Goal: Check status

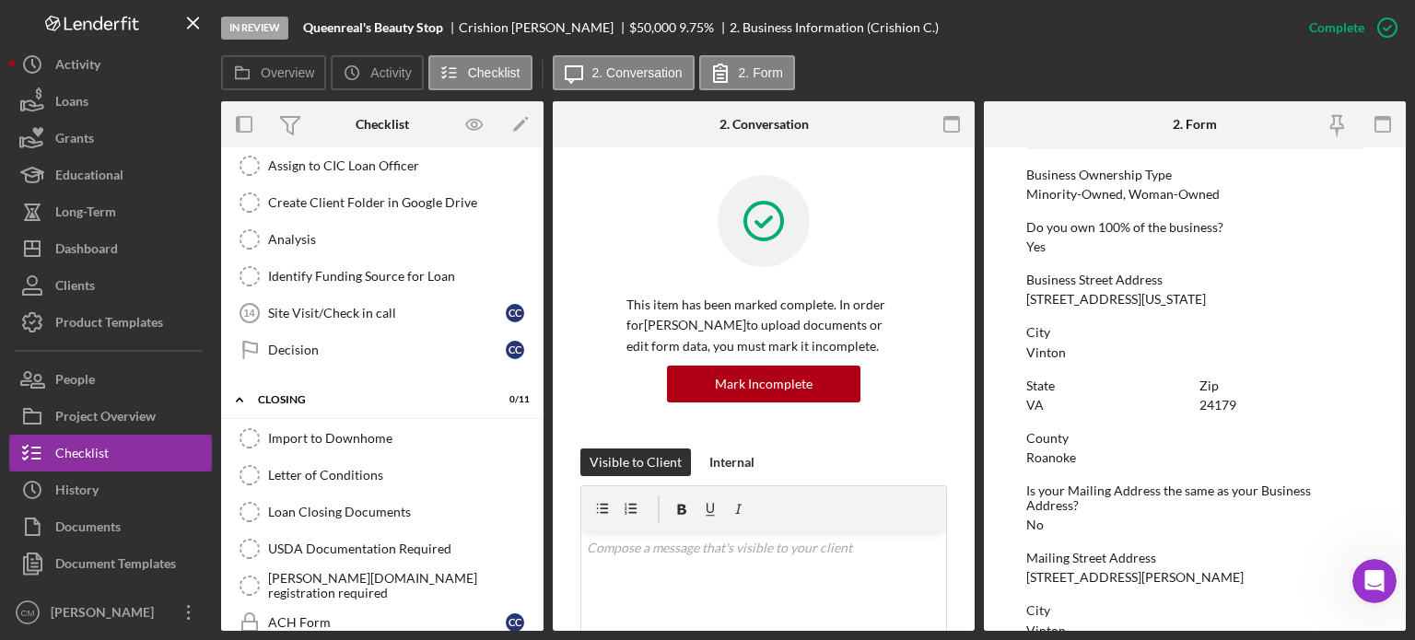
scroll to position [612, 0]
click at [343, 357] on link "Decision Decision C C" at bounding box center [382, 352] width 304 height 37
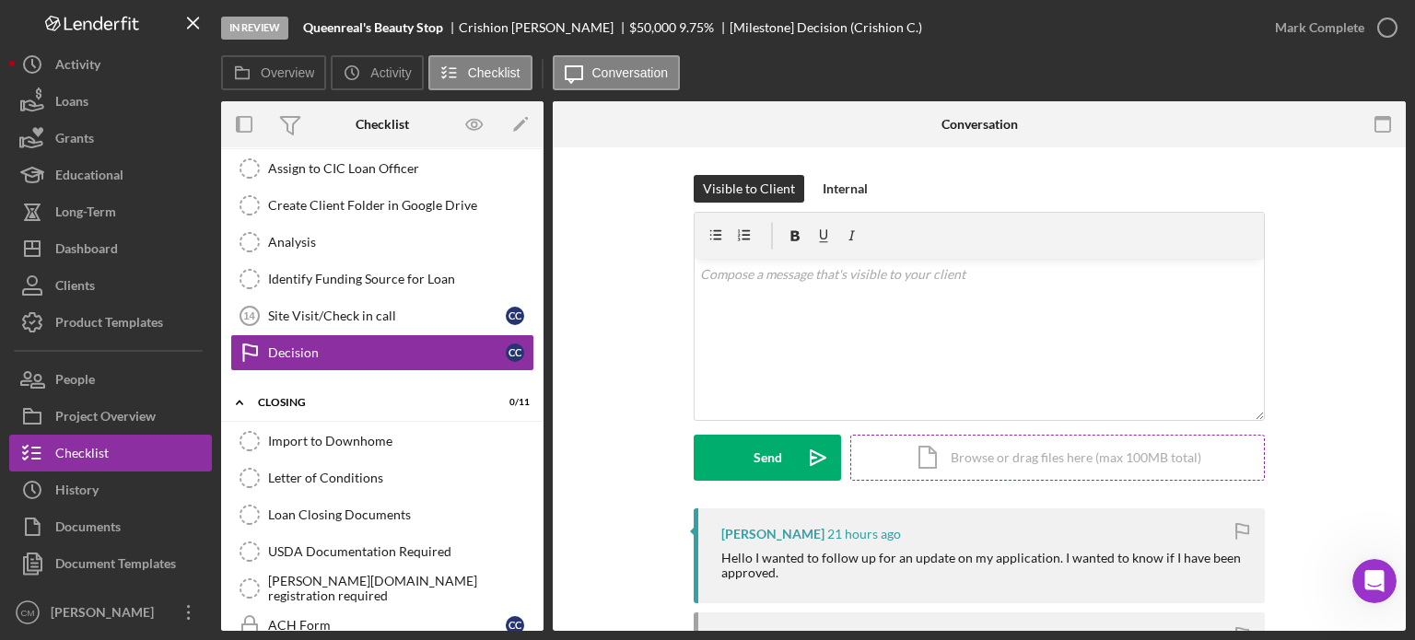
click at [991, 472] on div "Icon/Document Browse or drag files here (max 100MB total) Tap to choose files o…" at bounding box center [1057, 458] width 414 height 46
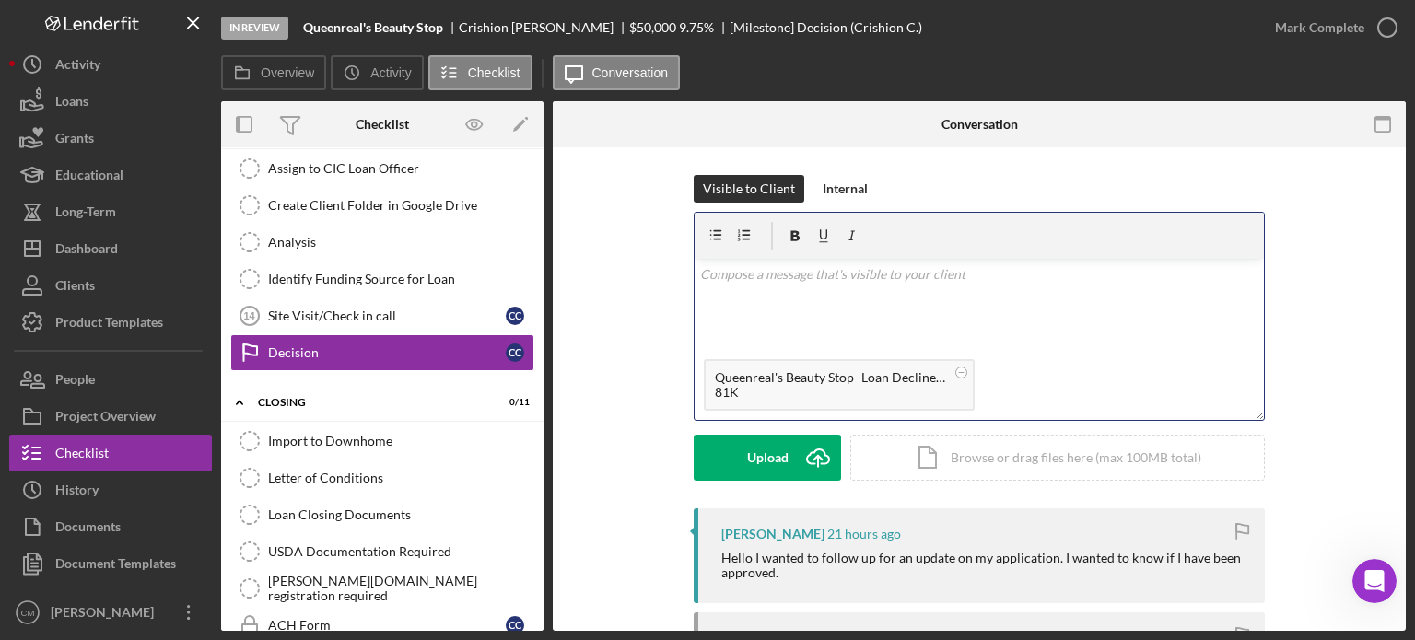
click at [800, 312] on div "v Color teal Color pink Remove color Add row above Add row below Add column bef…" at bounding box center [978, 304] width 569 height 91
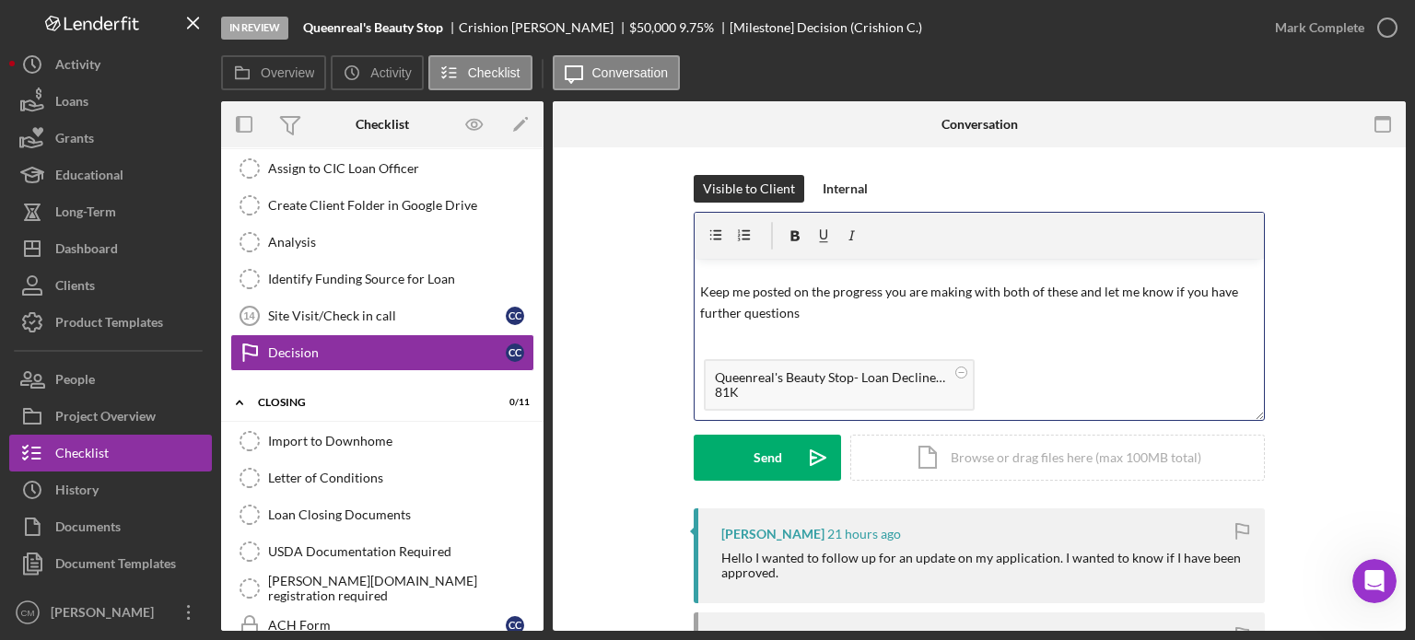
scroll to position [152, 0]
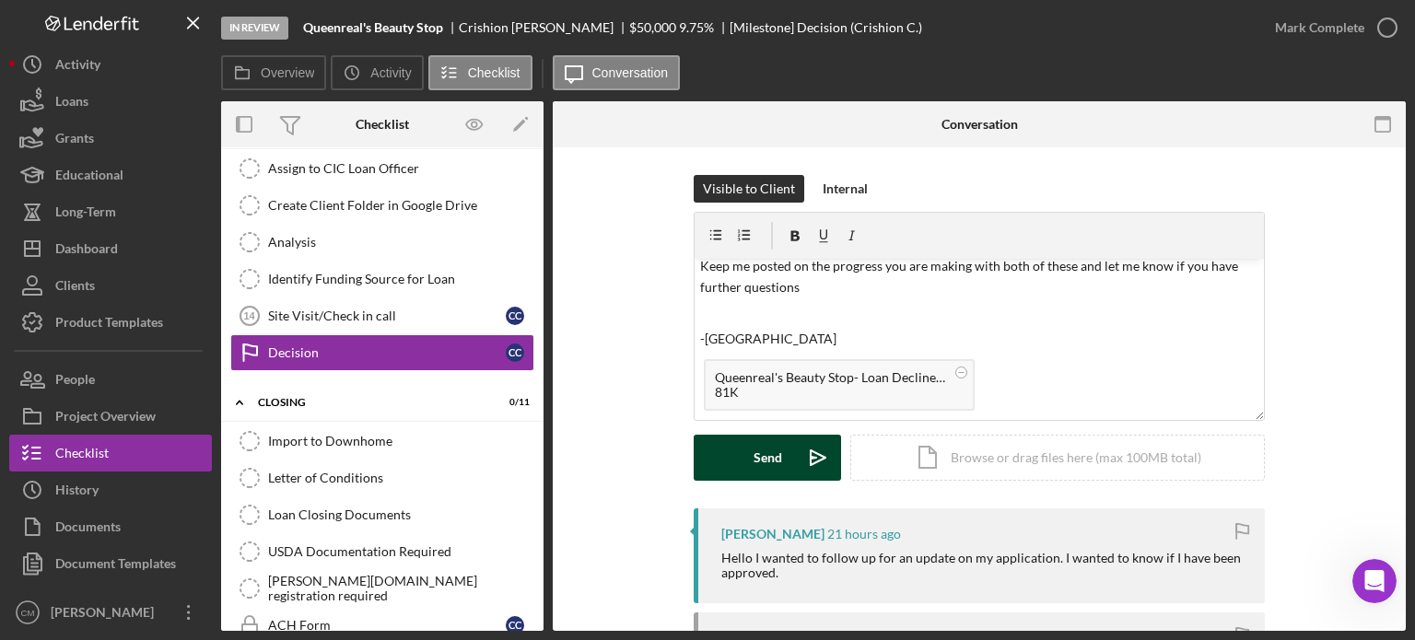
click at [775, 460] on div "Send" at bounding box center [767, 458] width 29 height 46
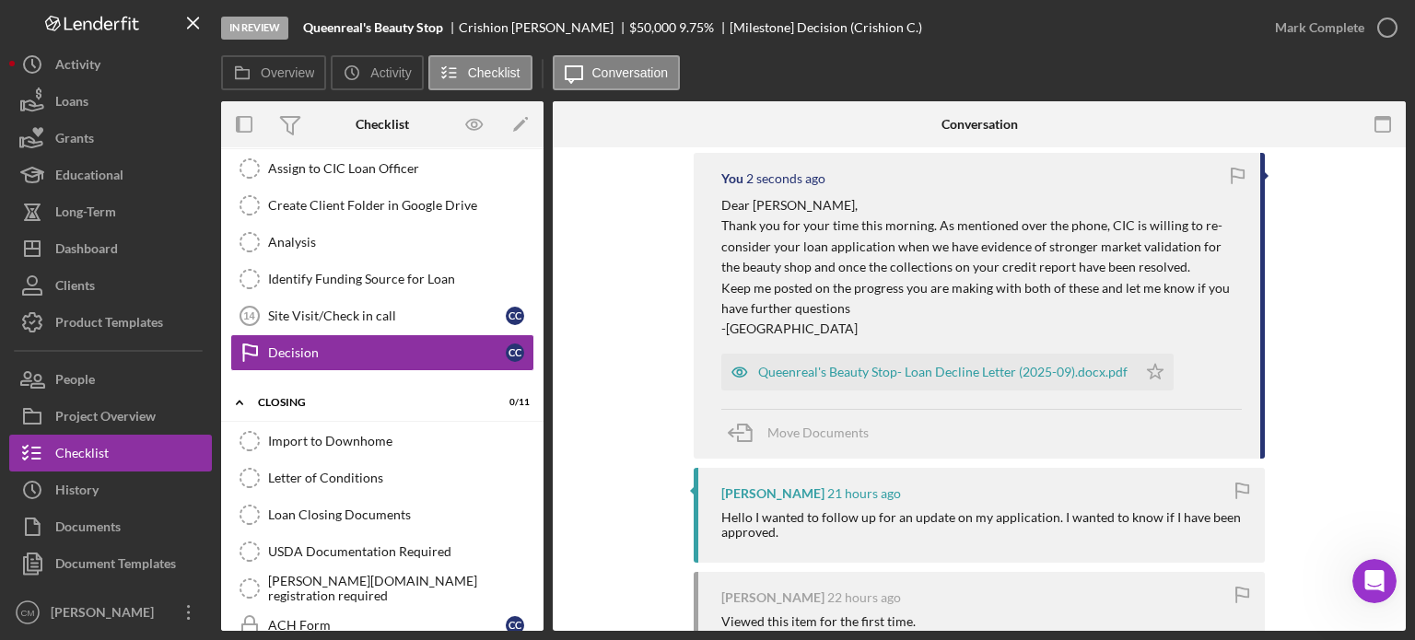
scroll to position [396, 0]
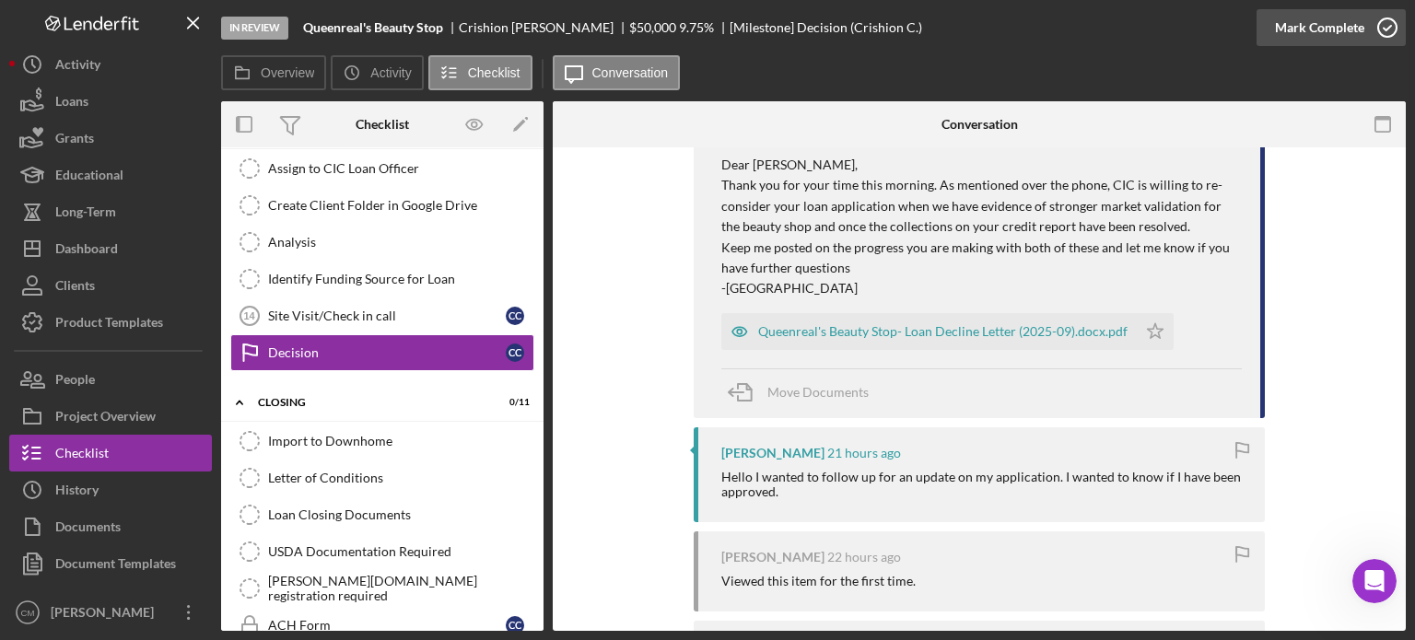
click at [1388, 25] on icon "button" at bounding box center [1387, 28] width 46 height 46
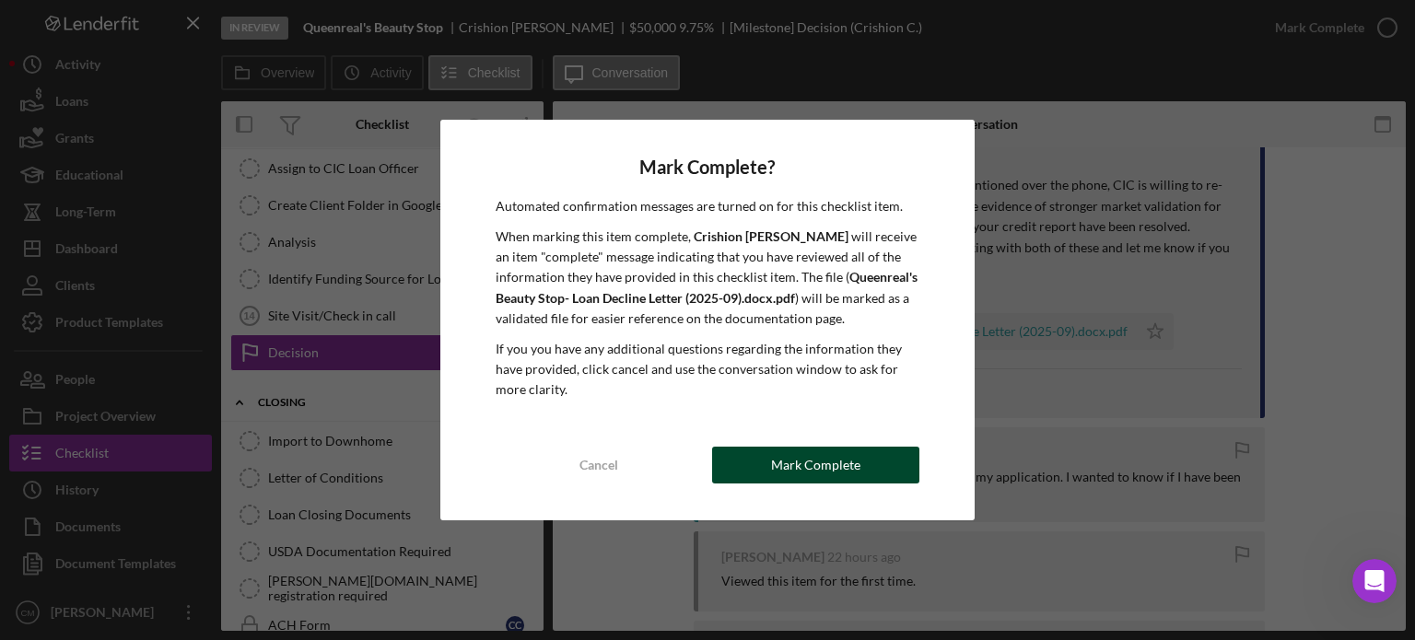
click at [825, 467] on div "Mark Complete" at bounding box center [815, 465] width 89 height 37
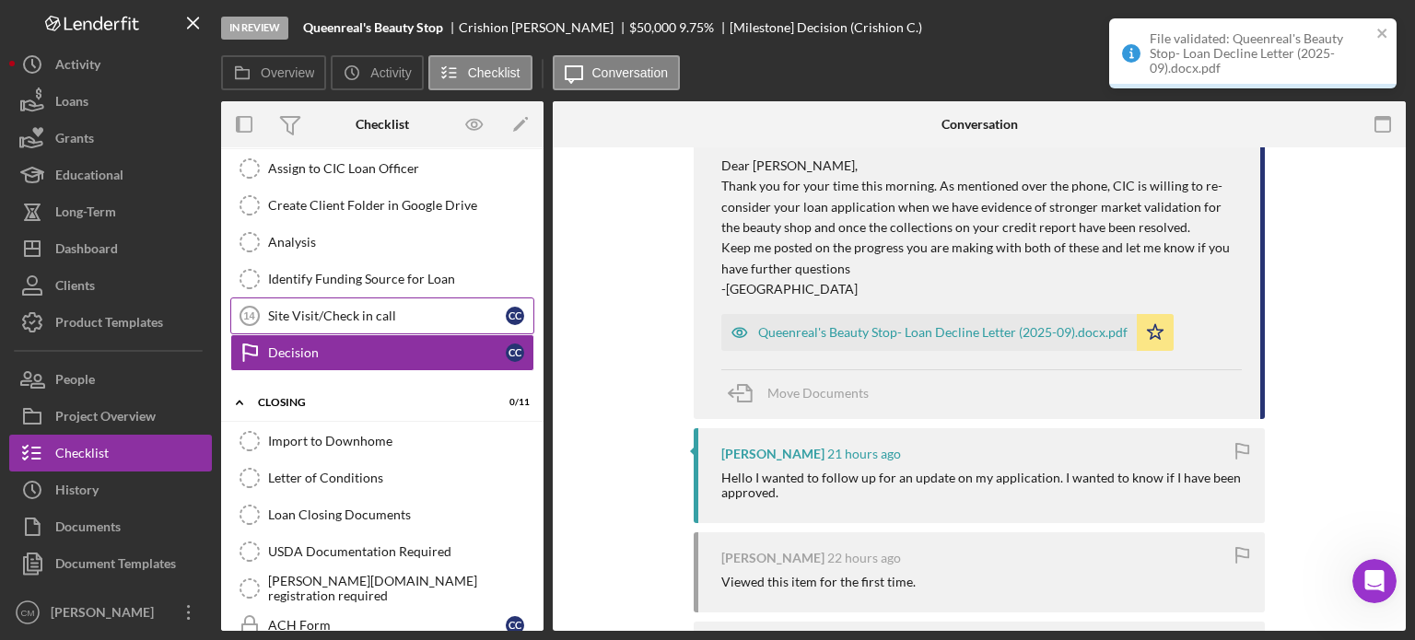
scroll to position [759, 0]
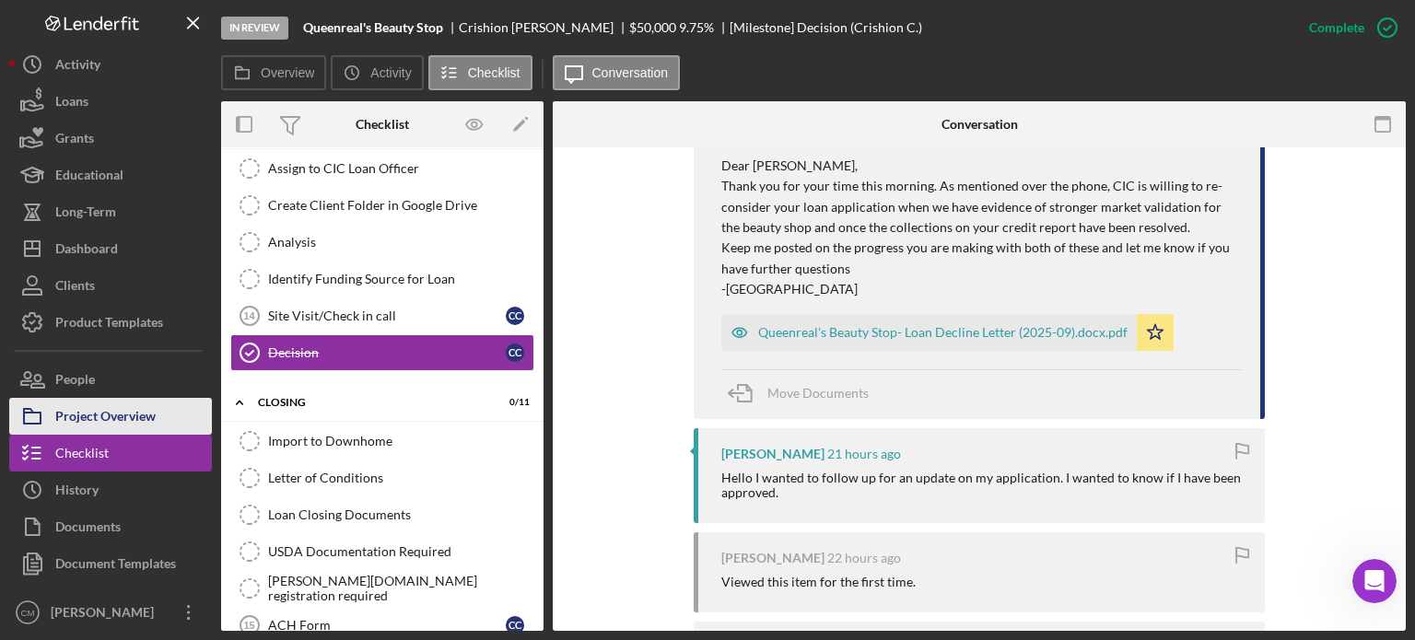
click at [143, 418] on div "Project Overview" at bounding box center [105, 418] width 100 height 41
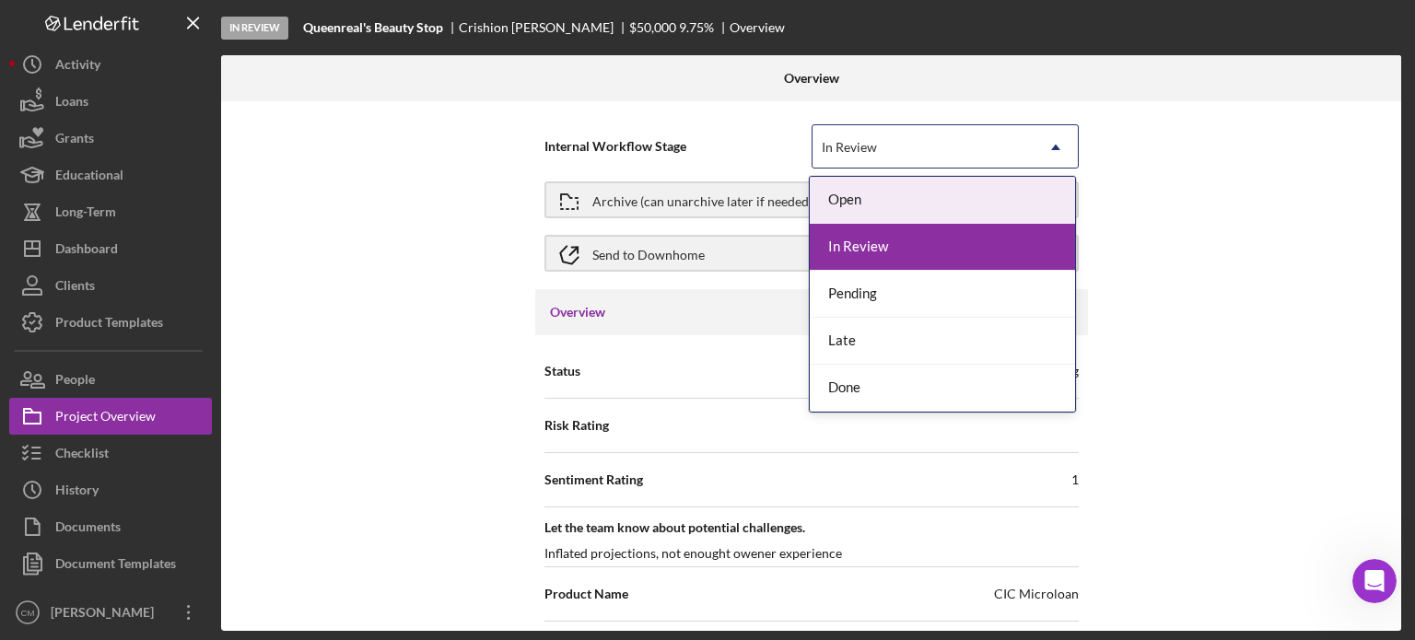
click at [1071, 134] on icon "Icon/Dropdown Arrow" at bounding box center [1055, 147] width 44 height 44
click at [1147, 245] on div "Internal Workflow Stage 5 results available. Use Up and Down to choose options,…" at bounding box center [811, 366] width 1180 height 530
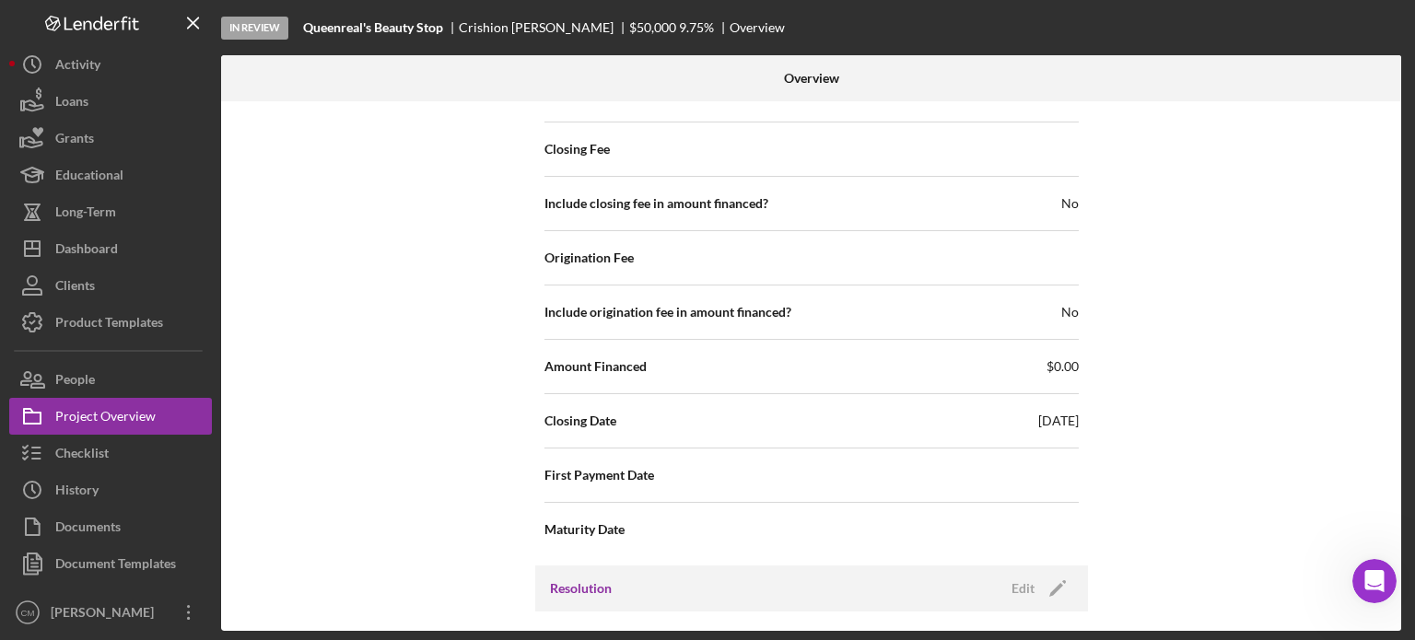
scroll to position [2218, 0]
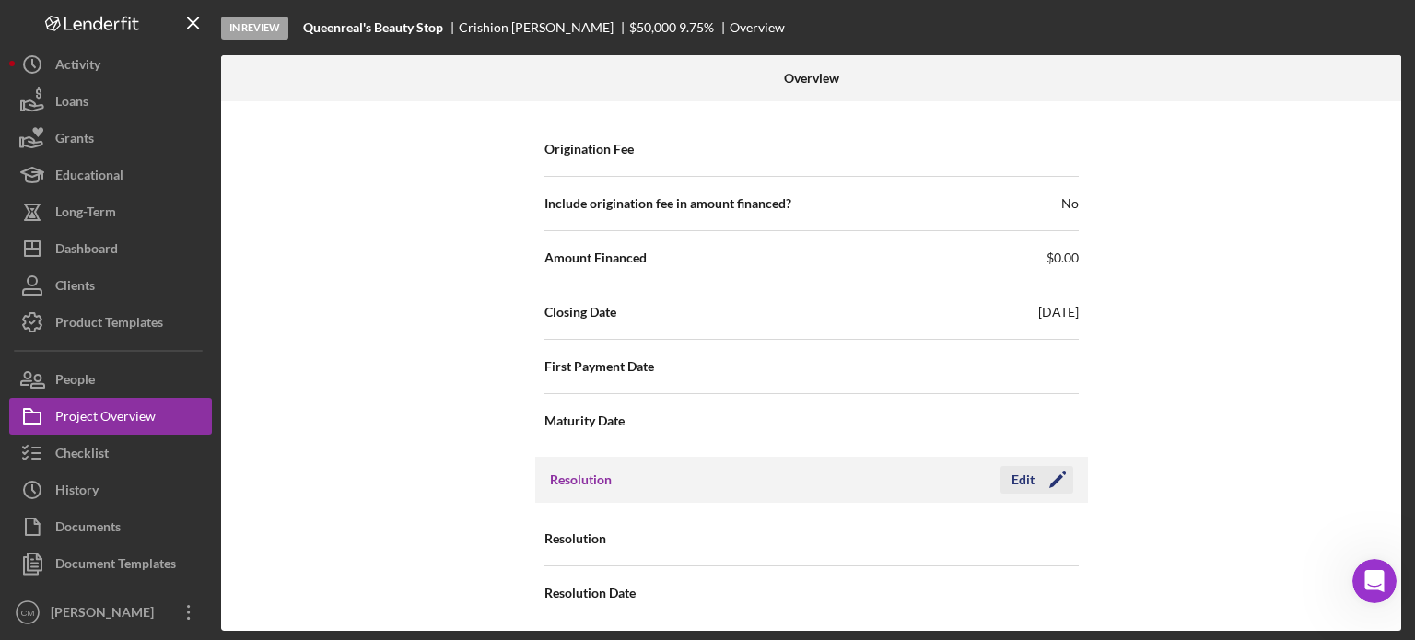
click at [1055, 475] on icon "Icon/Edit" at bounding box center [1057, 480] width 46 height 46
click at [1028, 530] on div "Select..." at bounding box center [922, 540] width 221 height 42
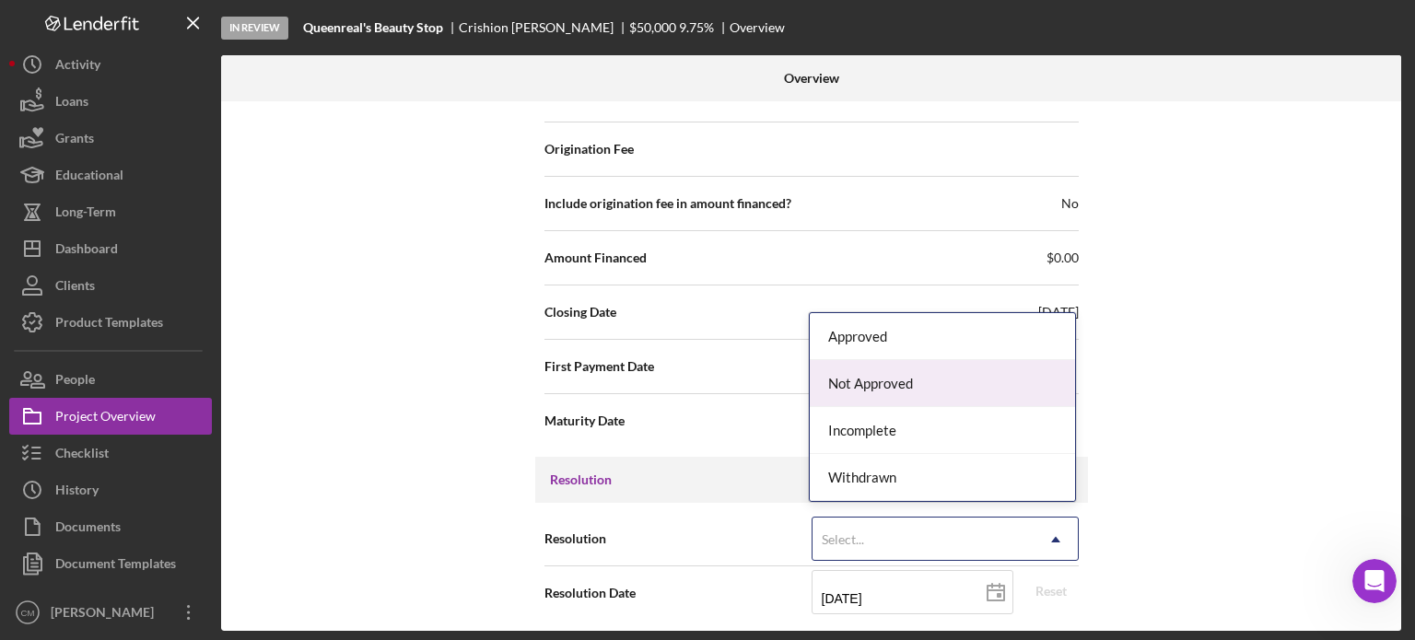
click at [933, 375] on div "Not Approved" at bounding box center [942, 383] width 265 height 47
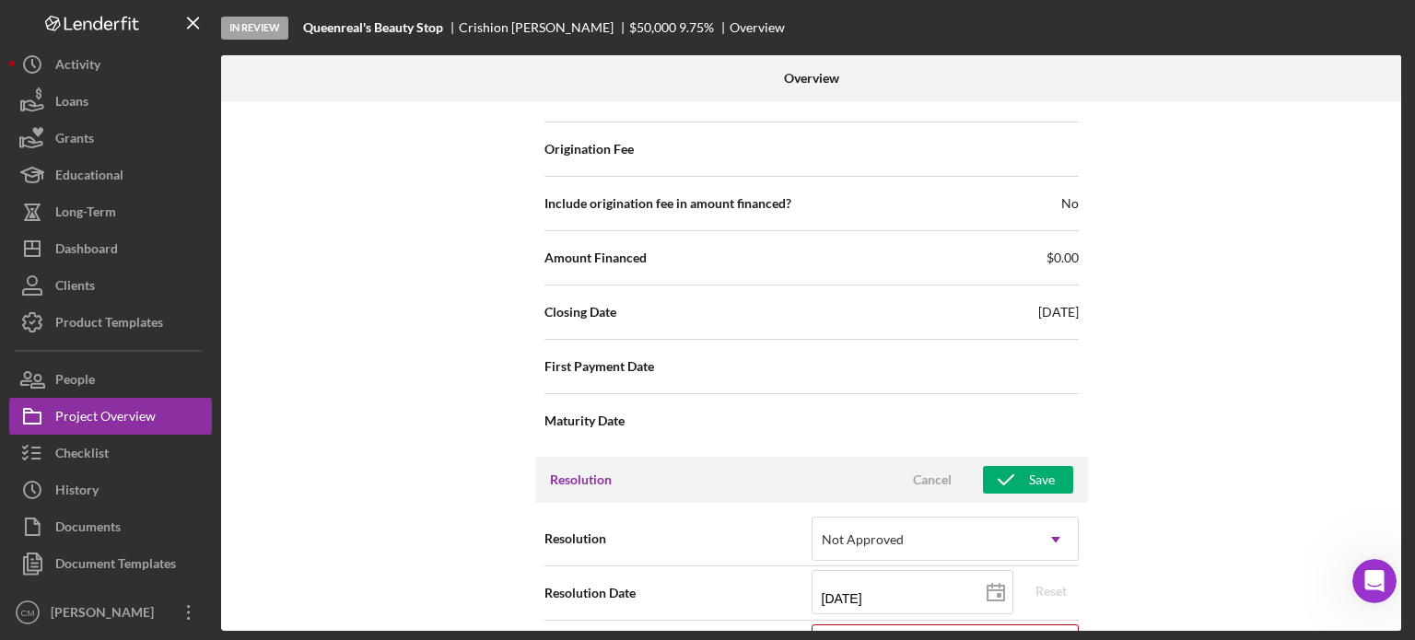
scroll to position [2335, 0]
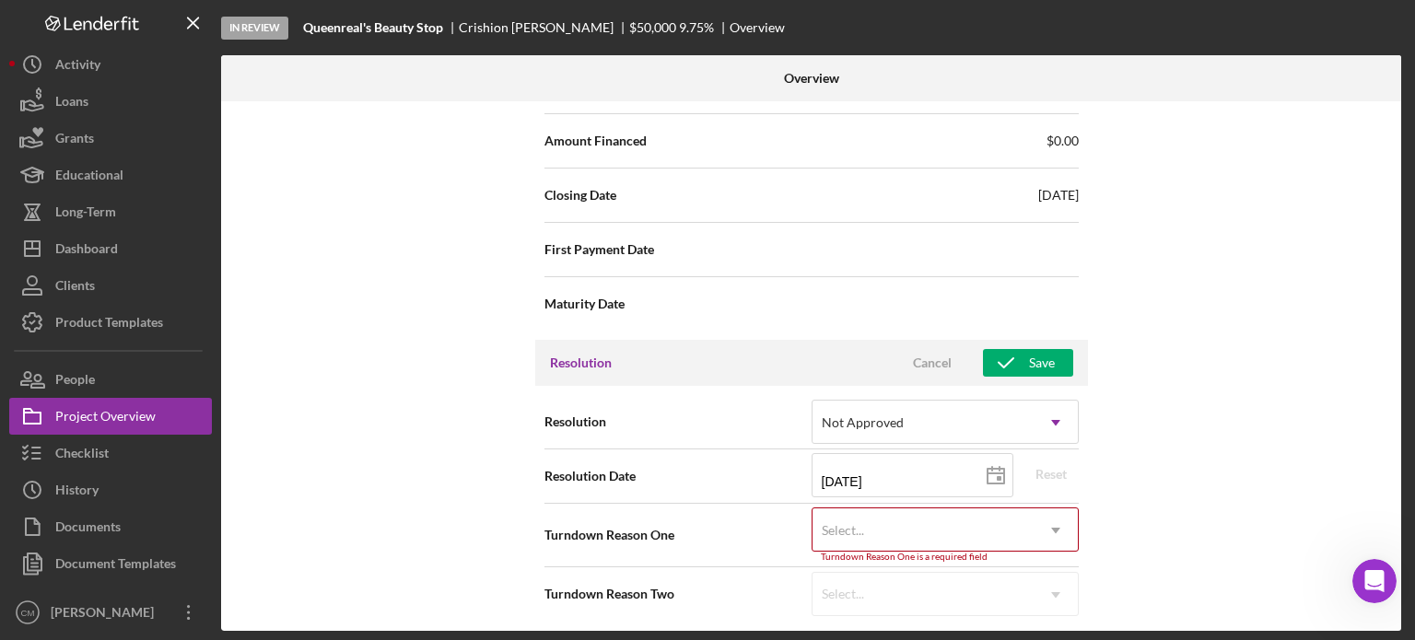
click at [948, 552] on div "Turndown Reason One is a required field" at bounding box center [944, 557] width 267 height 11
click at [950, 527] on div "Select..." at bounding box center [922, 530] width 221 height 42
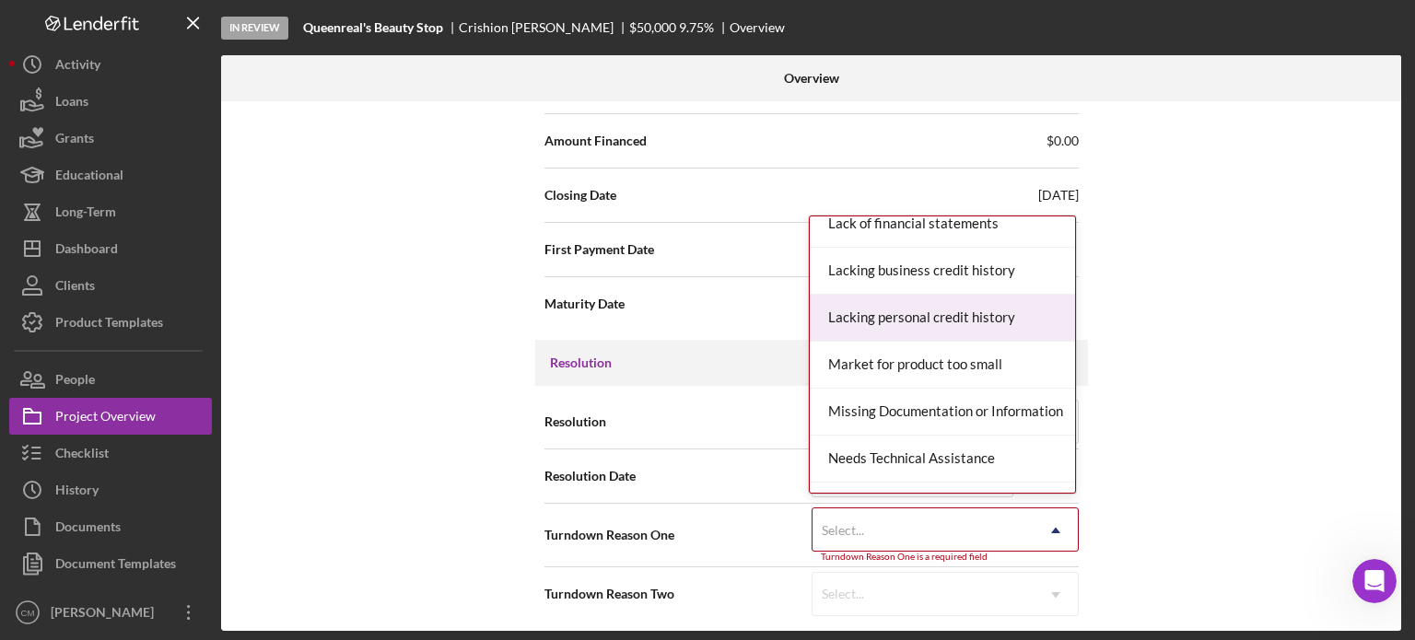
scroll to position [906, 0]
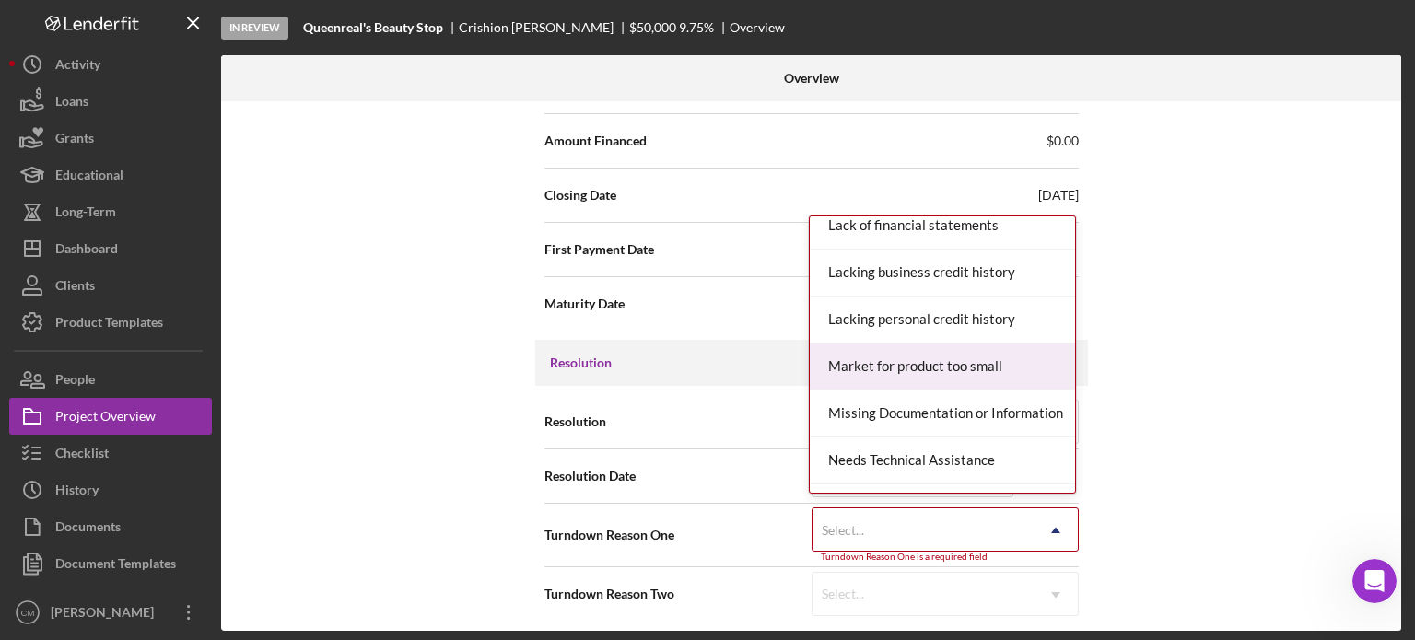
click at [948, 377] on div "Market for product too small" at bounding box center [942, 367] width 265 height 47
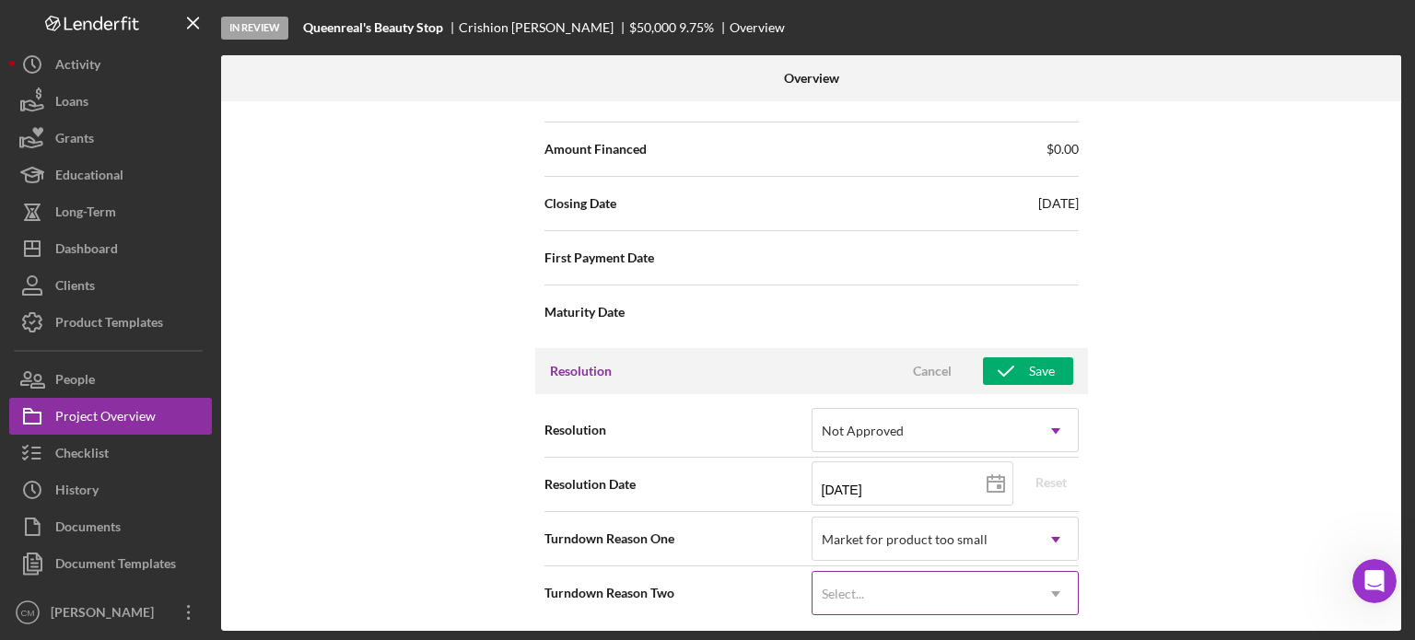
click at [1008, 592] on div "Select..." at bounding box center [922, 594] width 221 height 42
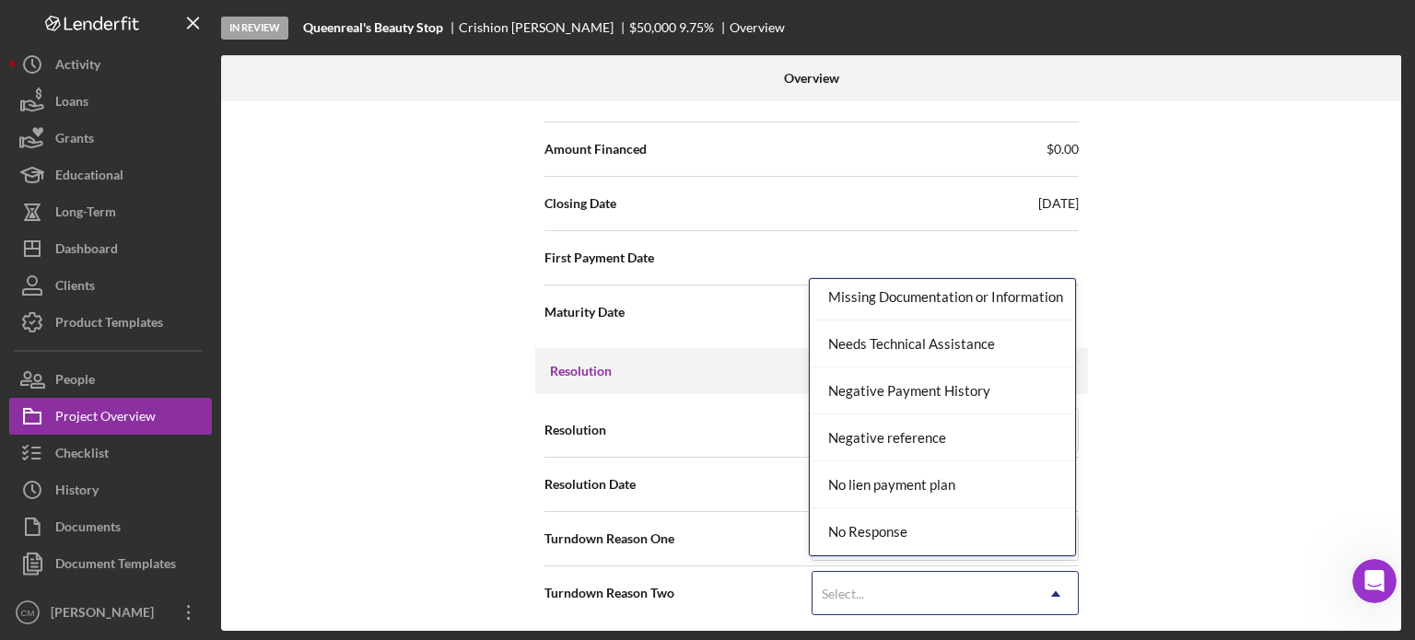
scroll to position [1089, 0]
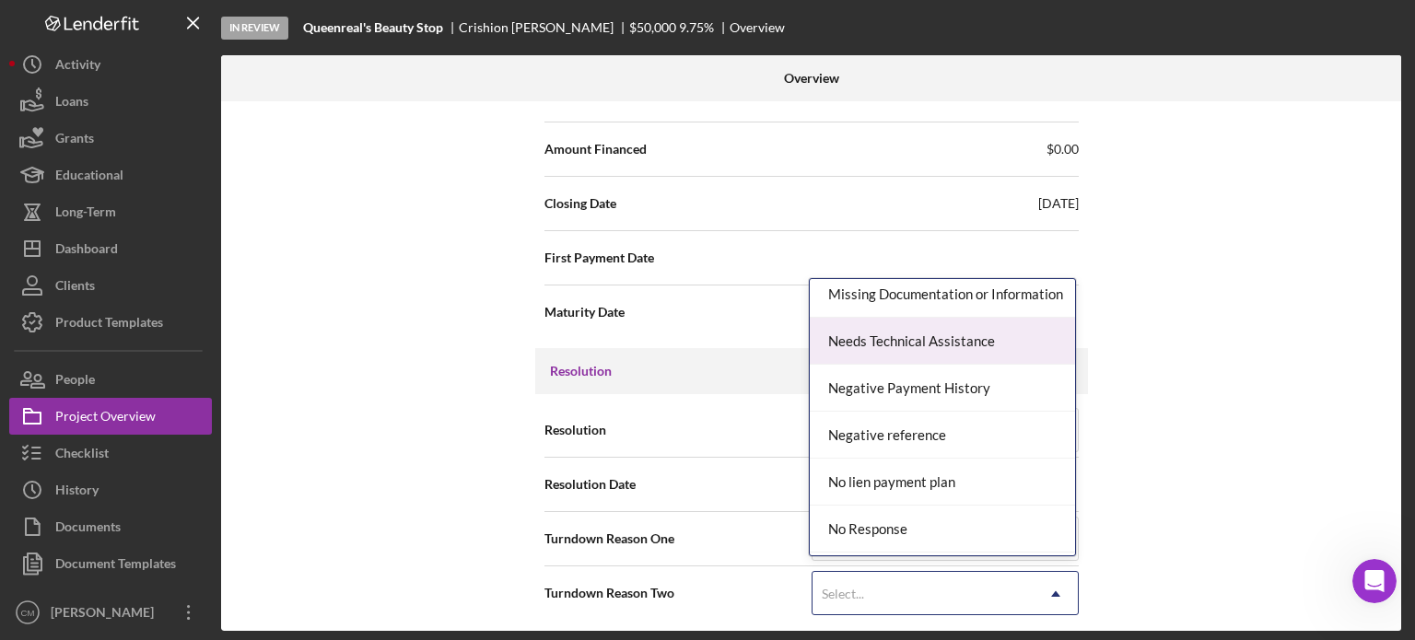
click at [974, 334] on div "Needs Technical Assistance" at bounding box center [942, 341] width 265 height 47
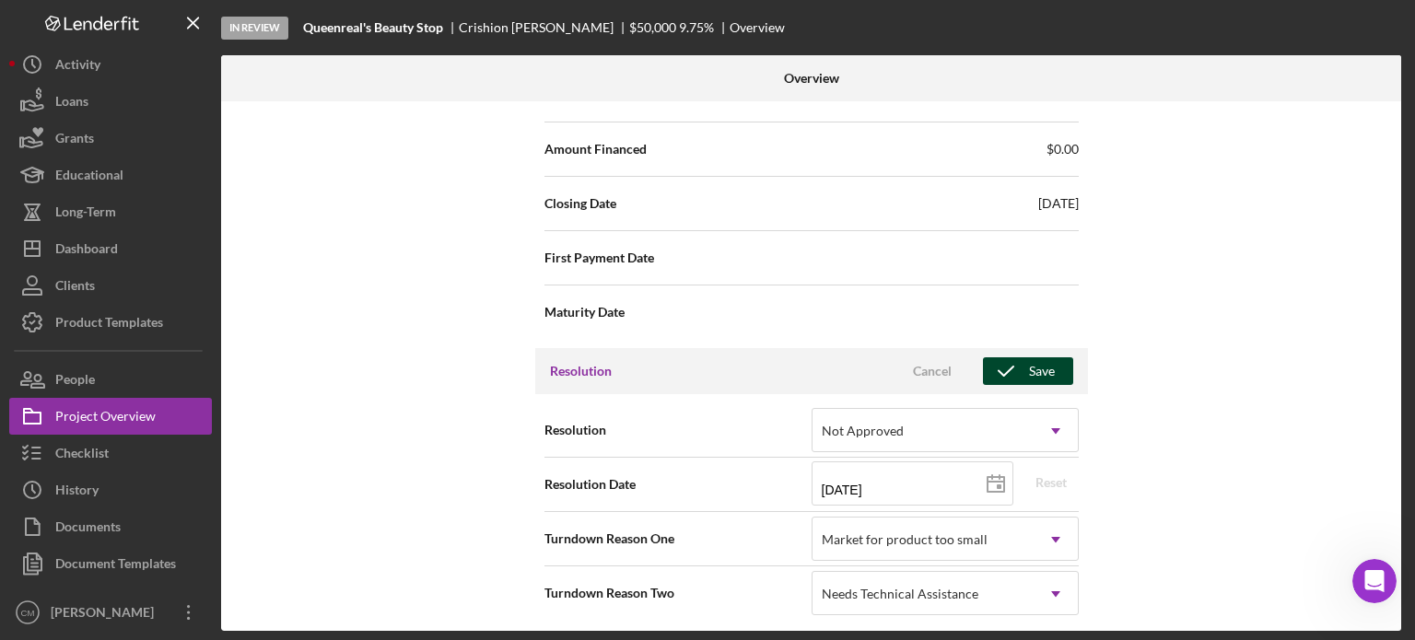
click at [1019, 360] on icon "button" at bounding box center [1006, 371] width 46 height 46
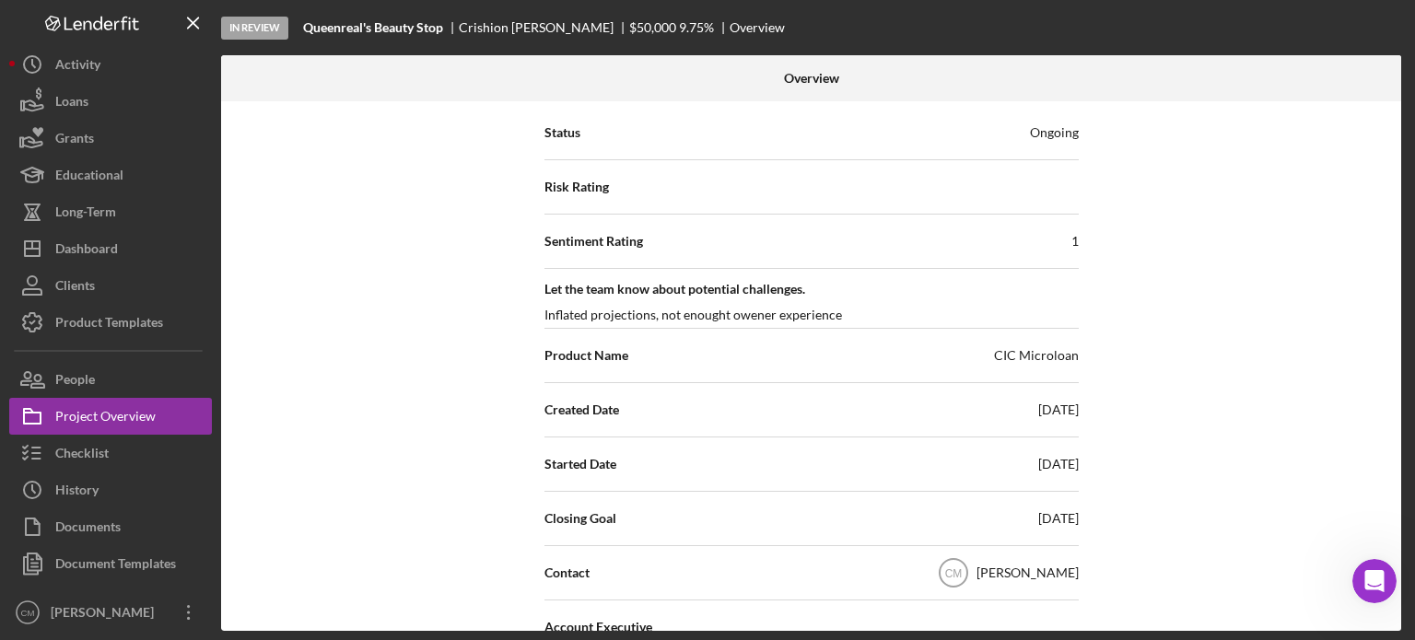
scroll to position [0, 0]
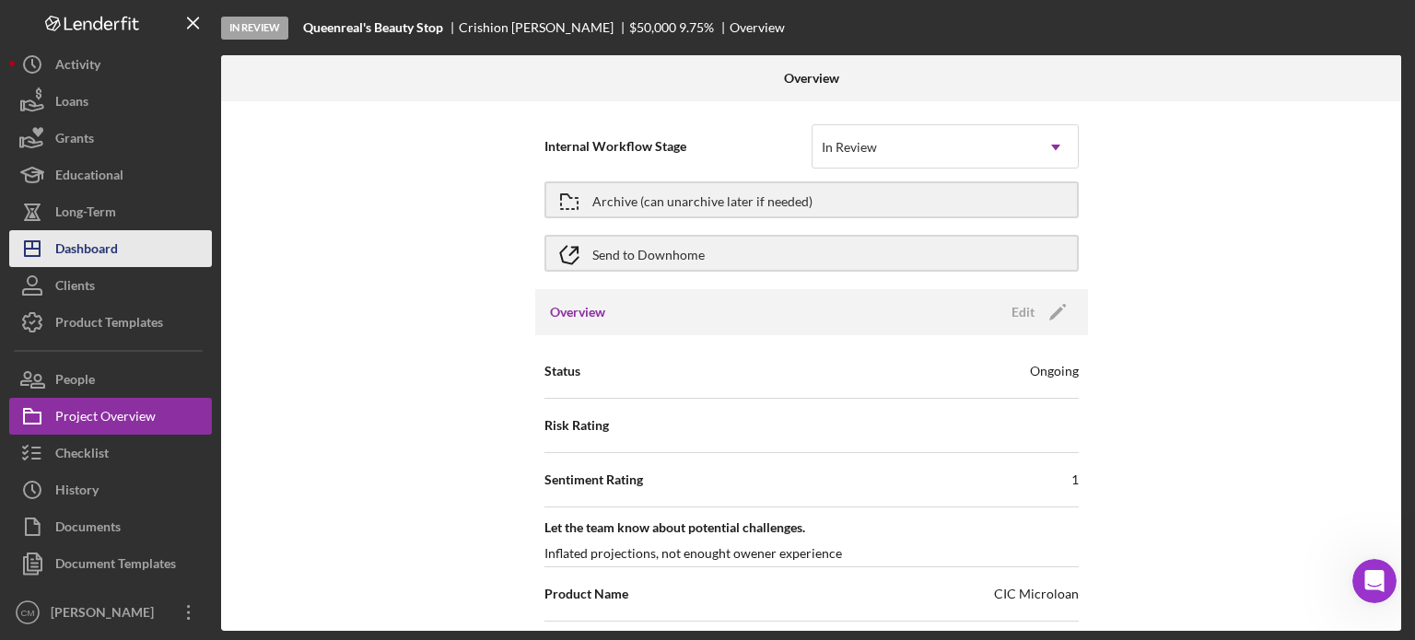
click at [87, 236] on div "Dashboard" at bounding box center [86, 250] width 63 height 41
